Goal: Find specific page/section: Find specific page/section

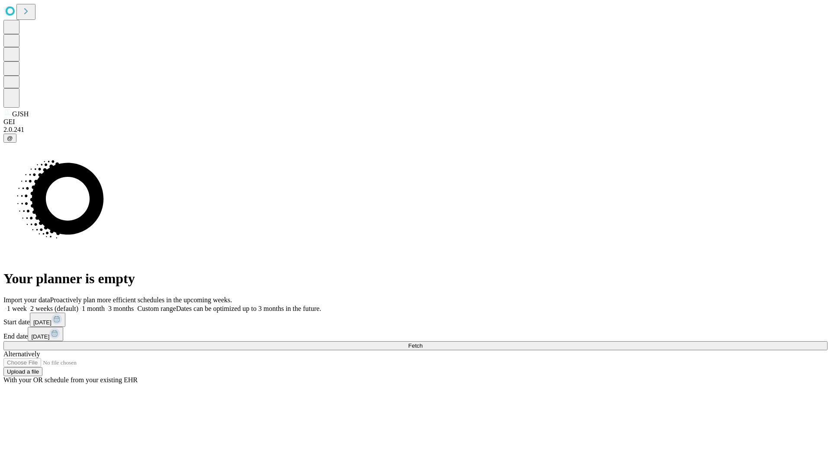
click at [422, 343] on span "Fetch" at bounding box center [415, 346] width 14 height 6
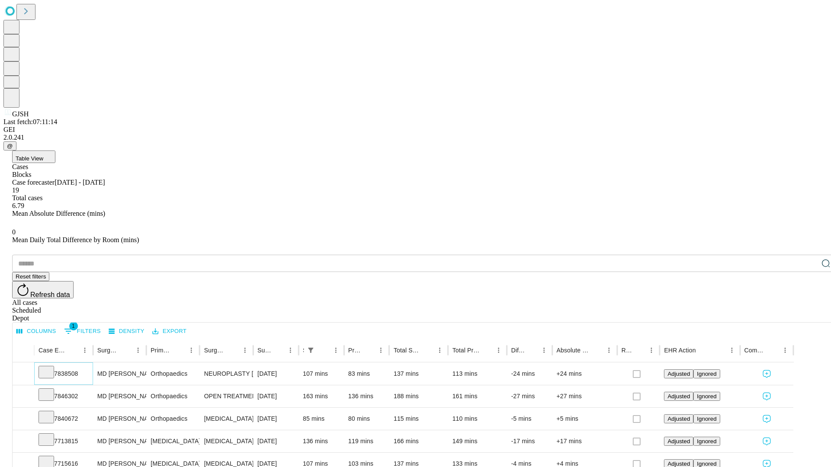
click at [51, 367] on icon at bounding box center [46, 371] width 9 height 9
